Goal: Information Seeking & Learning: Find specific fact

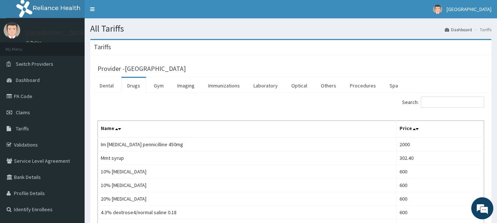
click at [137, 88] on link "Drugs" at bounding box center [133, 85] width 25 height 15
click at [134, 86] on link "Drugs" at bounding box center [133, 85] width 25 height 15
click at [135, 86] on link "Drugs" at bounding box center [133, 85] width 25 height 15
click at [131, 87] on link "Drugs" at bounding box center [133, 85] width 25 height 15
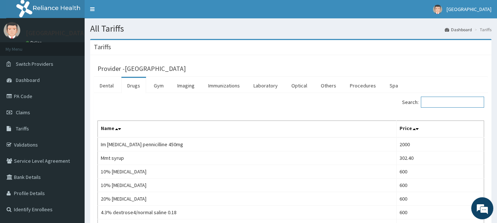
click at [459, 103] on input "Search:" at bounding box center [452, 102] width 63 height 11
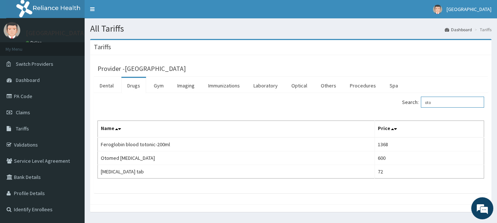
type input "oto"
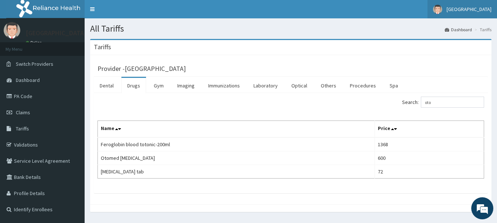
click at [442, 17] on link "[GEOGRAPHIC_DATA]" at bounding box center [463, 9] width 70 height 18
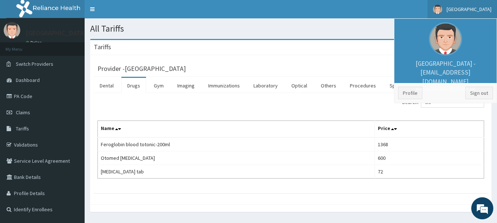
click at [359, 62] on div "Provider - [GEOGRAPHIC_DATA]" at bounding box center [291, 68] width 394 height 18
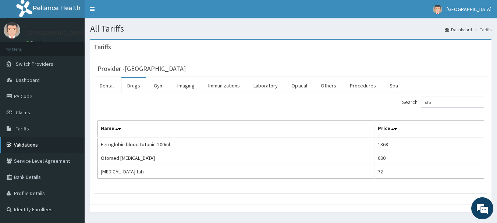
click at [24, 147] on link "Validations" at bounding box center [42, 145] width 85 height 16
